Goal: Information Seeking & Learning: Learn about a topic

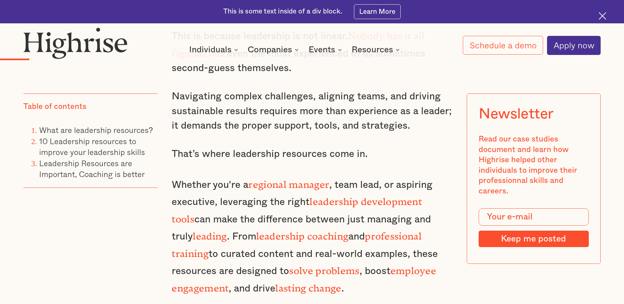
scroll to position [625, 0]
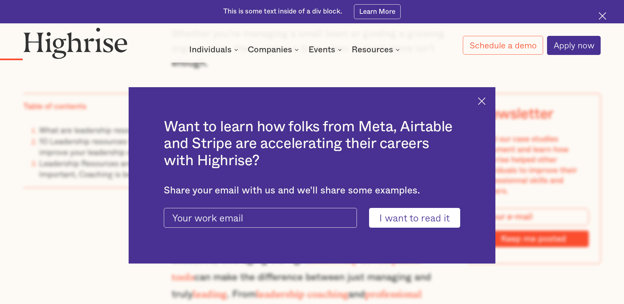
click at [481, 101] on img at bounding box center [482, 101] width 8 height 8
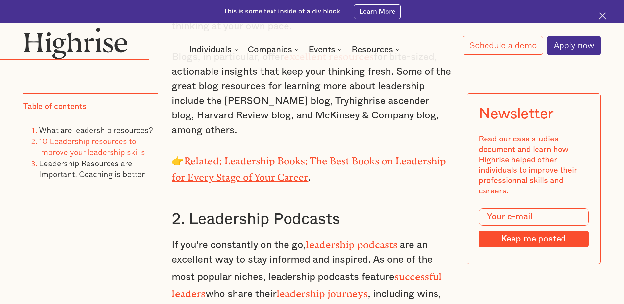
scroll to position [1677, 0]
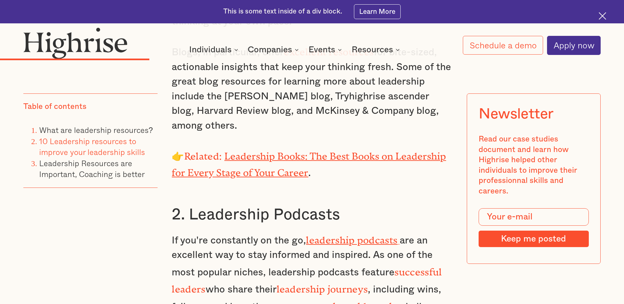
click at [236, 151] on link "Leadership Books: The Best Books on Leadership for Every Stage of Your Career" at bounding box center [309, 162] width 274 height 23
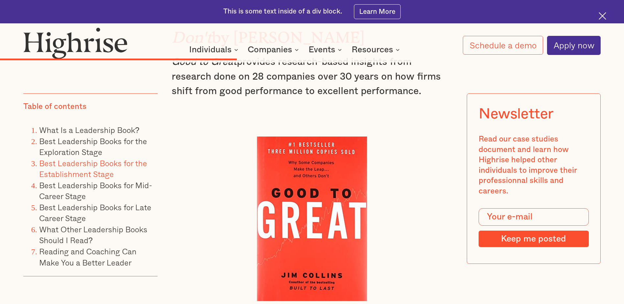
scroll to position [4768, 0]
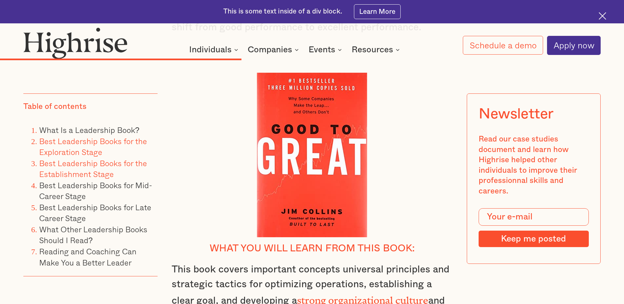
click at [61, 150] on link "Best Leadership Books for the Exploration Stage" at bounding box center [93, 146] width 108 height 23
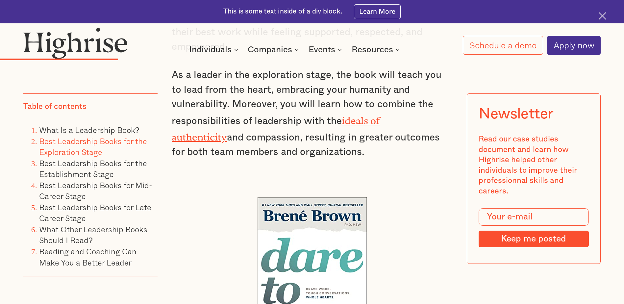
scroll to position [2757, 0]
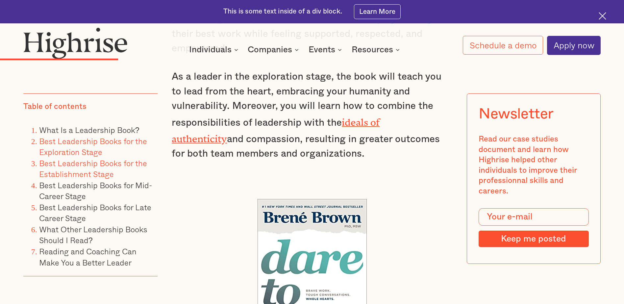
click at [75, 171] on link "Best Leadership Books for the Establishment Stage" at bounding box center [93, 168] width 108 height 23
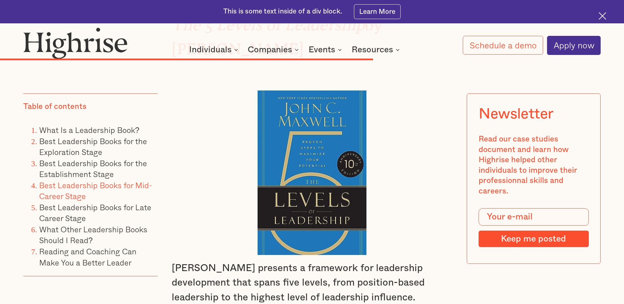
scroll to position [7480, 0]
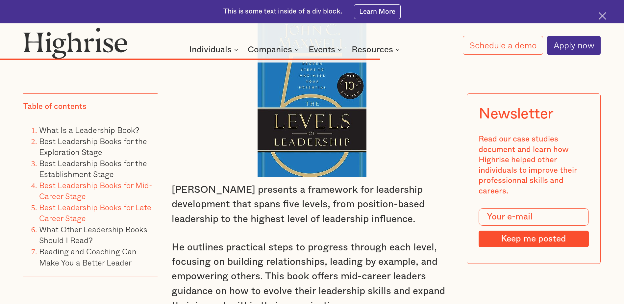
click at [72, 214] on link "Best Leadership Books for Late Career Stage" at bounding box center [95, 212] width 112 height 23
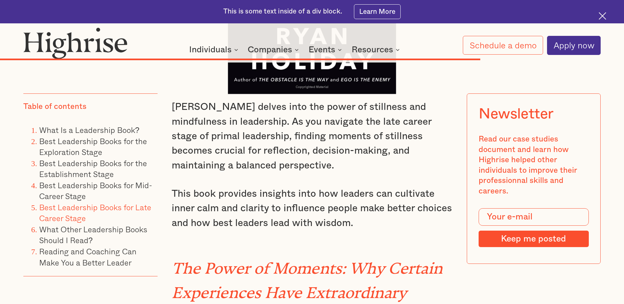
scroll to position [9869, 0]
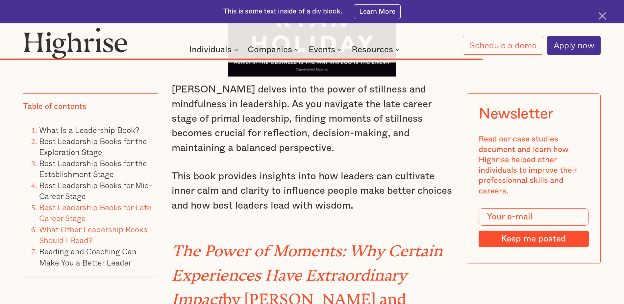
click at [98, 231] on link "What Other Leadership Books Should I Read?" at bounding box center [93, 234] width 108 height 23
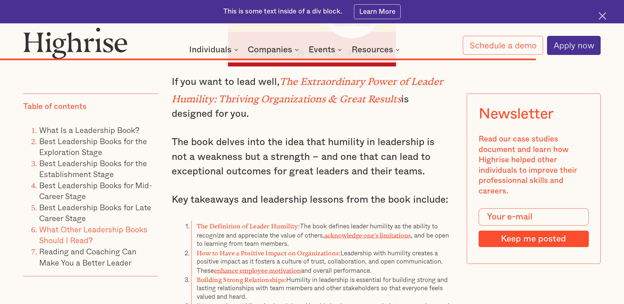
scroll to position [10850, 0]
